Goal: Task Accomplishment & Management: Manage account settings

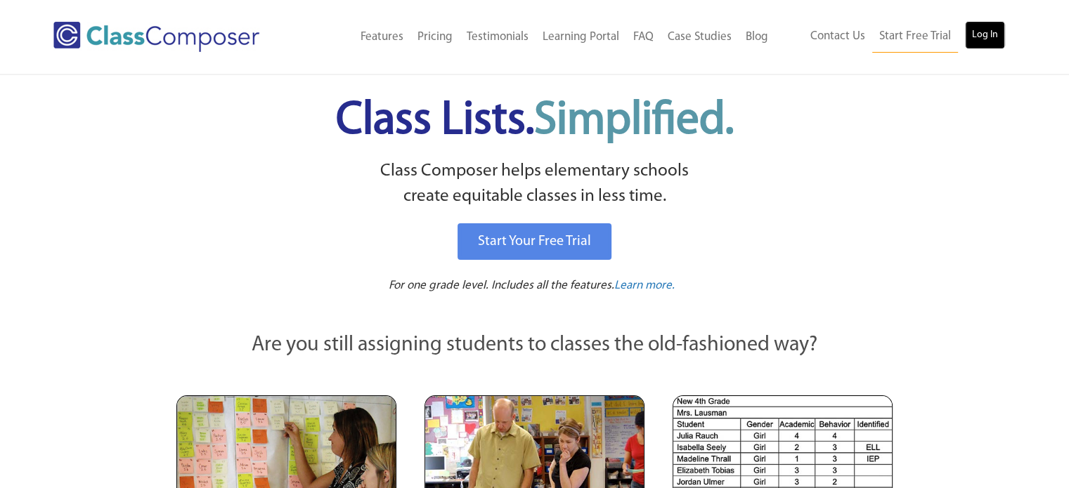
click at [987, 37] on link "Log In" at bounding box center [985, 35] width 40 height 28
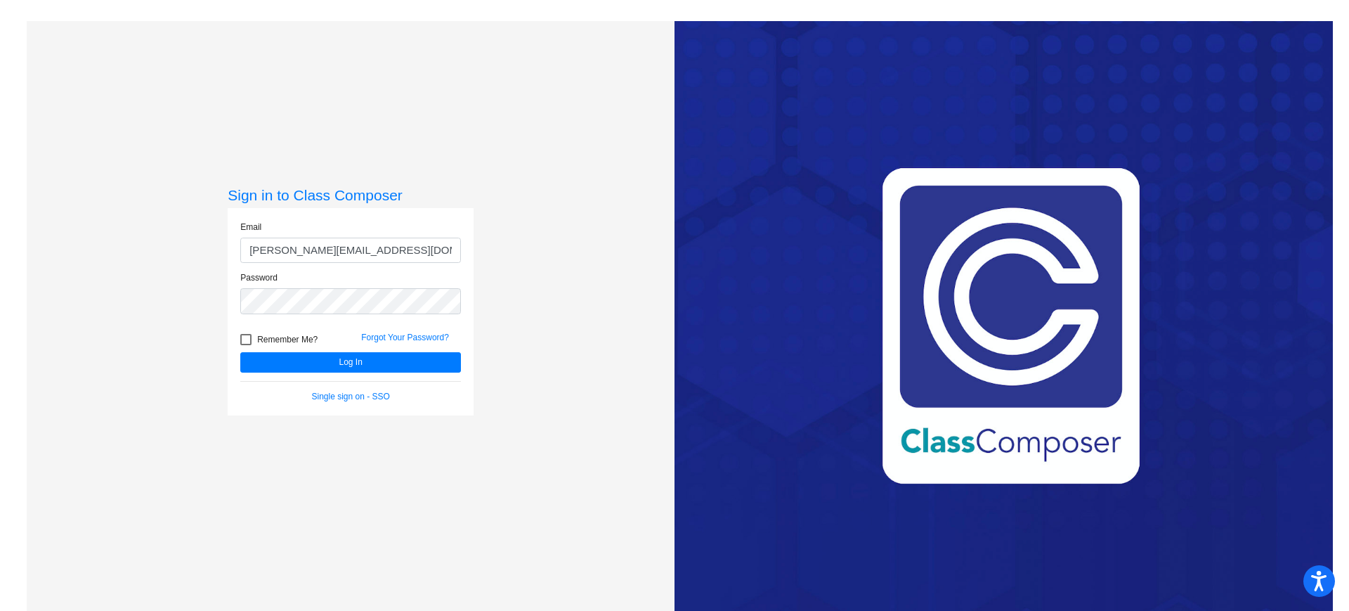
click at [346, 257] on input "mallen@mbgsd.org" at bounding box center [350, 250] width 221 height 26
drag, startPoint x: 349, startPoint y: 252, endPoint x: 130, endPoint y: 234, distance: 220.0
click at [130, 234] on div "Sign in to Class Composer Email mallen@mbgsd.org Password Remember Me? Forgot Y…" at bounding box center [351, 326] width 648 height 611
type input "thimmel@mbgsd.org"
click at [285, 339] on span "Remember Me?" at bounding box center [287, 339] width 60 height 17
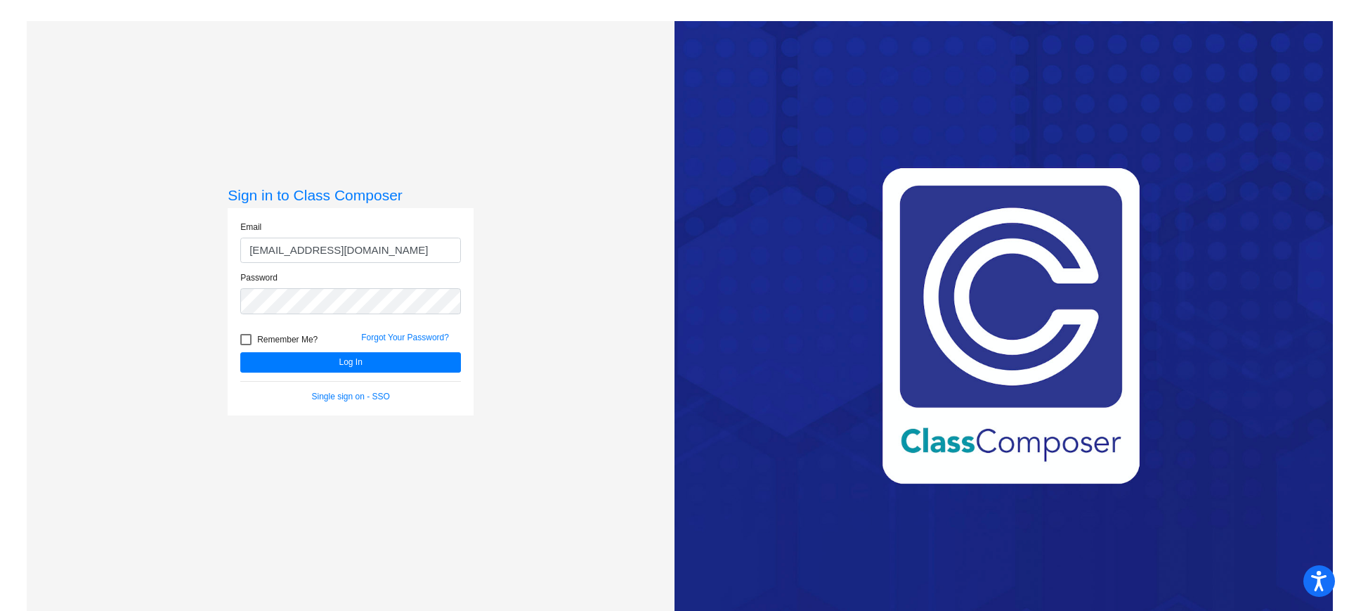
click at [246, 345] on input "Remember Me?" at bounding box center [245, 345] width 1 height 1
checkbox input "true"
click at [291, 359] on button "Log In" at bounding box center [350, 362] width 221 height 20
